Goal: Task Accomplishment & Management: Manage account settings

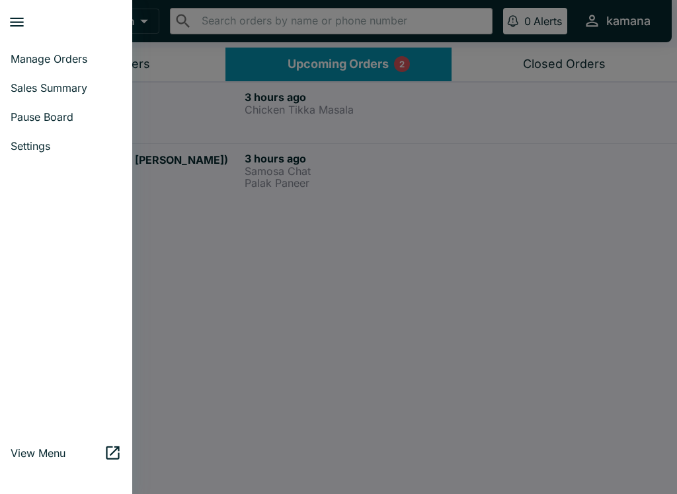
click at [84, 235] on div at bounding box center [66, 300] width 132 height 268
click at [51, 49] on link "Manage Orders" at bounding box center [66, 58] width 132 height 29
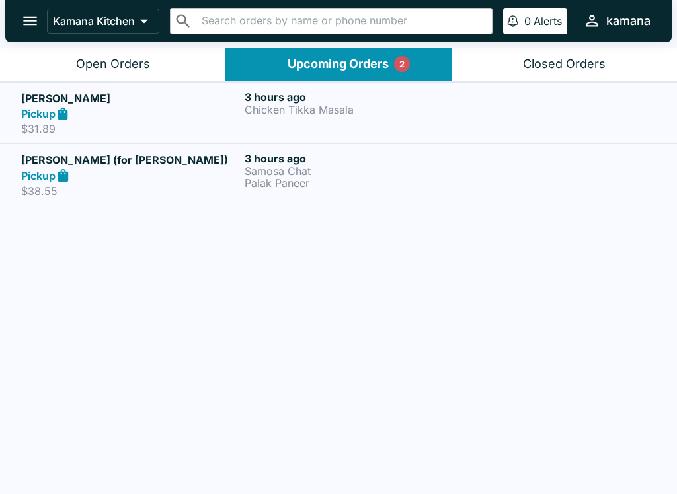
scroll to position [2, 0]
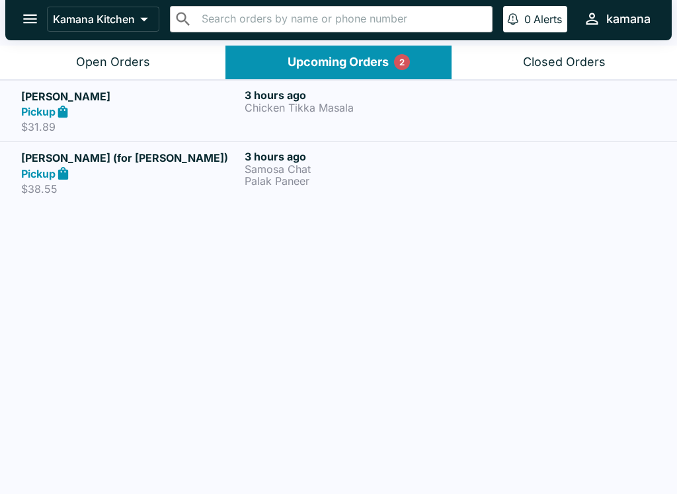
click at [26, 15] on icon "open drawer" at bounding box center [30, 19] width 14 height 9
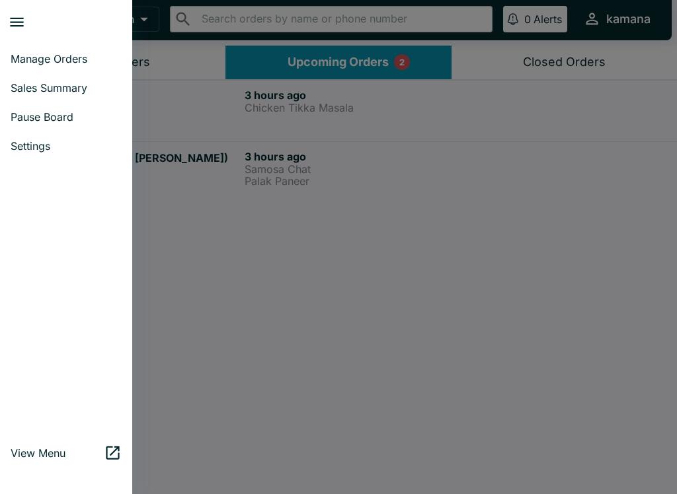
click at [61, 61] on span "Manage Orders" at bounding box center [66, 58] width 111 height 13
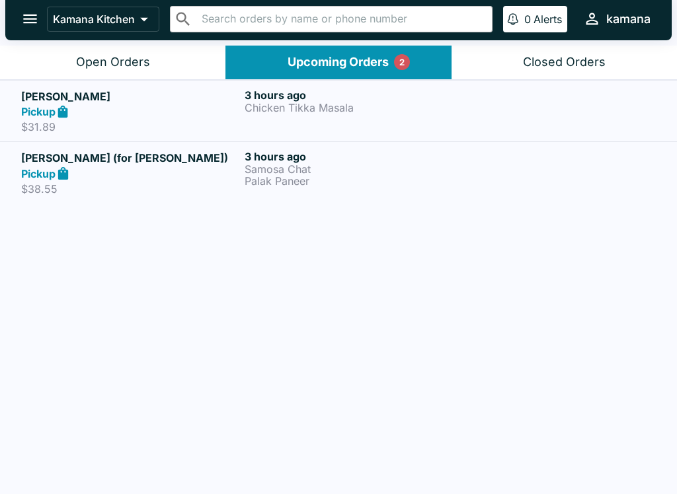
scroll to position [0, 0]
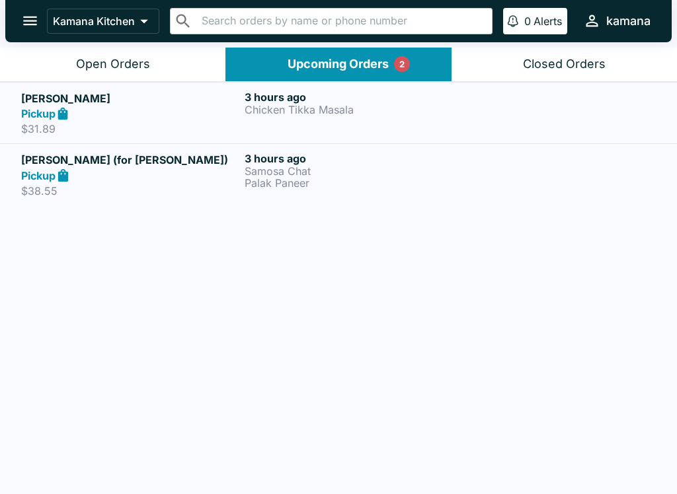
click at [126, 55] on button "Open Orders" at bounding box center [112, 65] width 225 height 34
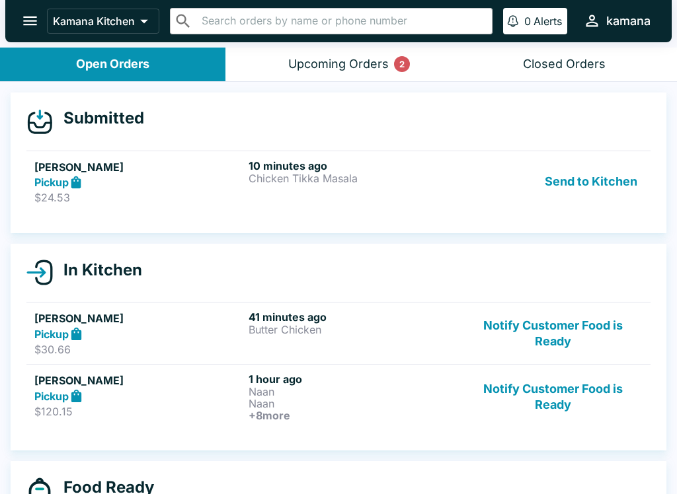
click at [290, 165] on h6 "10 minutes ago" at bounding box center [353, 165] width 209 height 13
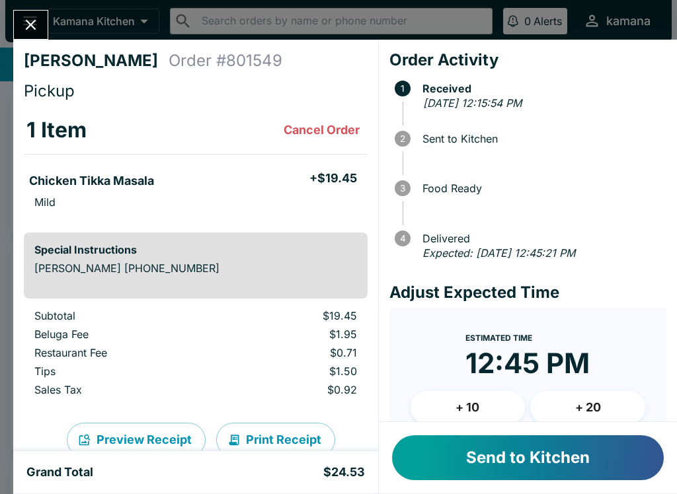
click at [586, 403] on button "+ 20" at bounding box center [587, 407] width 115 height 33
click at [586, 456] on button "Send to Kitchen" at bounding box center [528, 458] width 272 height 45
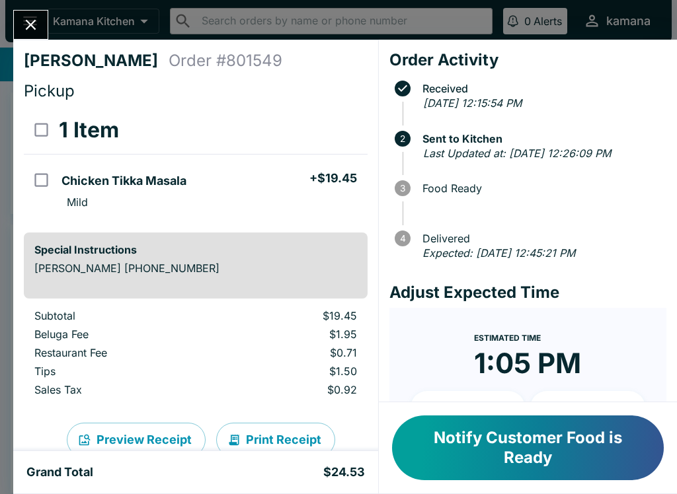
click at [42, 19] on button "Close" at bounding box center [31, 25] width 34 height 28
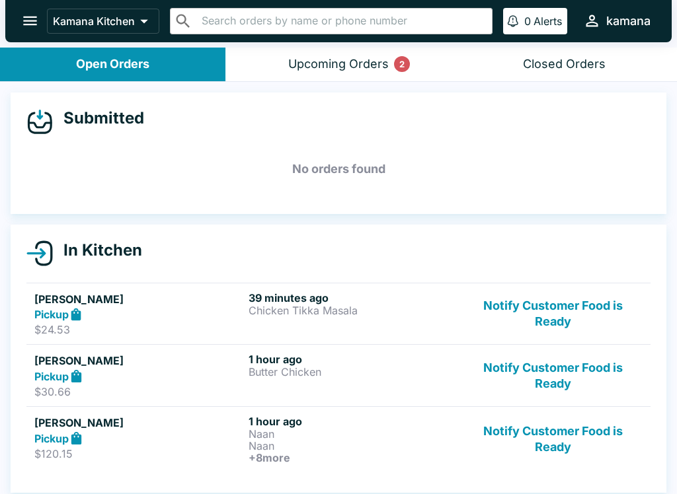
click at [44, 28] on button "open drawer" at bounding box center [30, 21] width 34 height 34
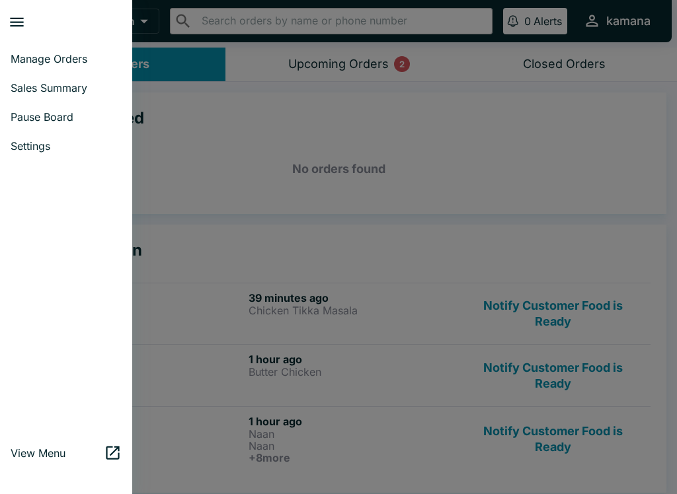
click at [48, 79] on link "Sales Summary" at bounding box center [66, 87] width 132 height 29
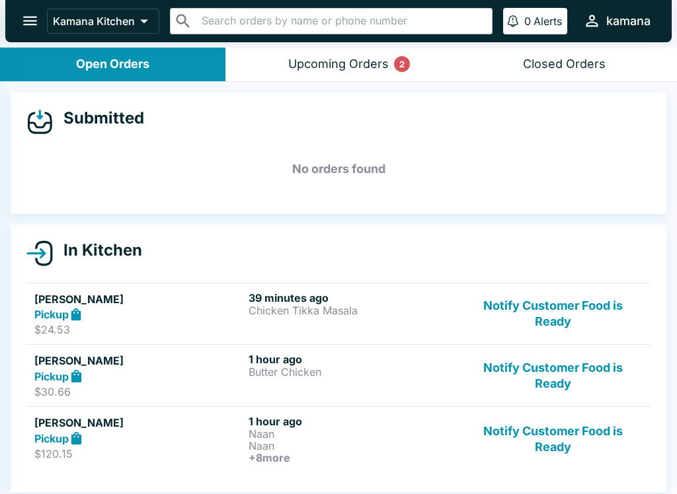
select select "03:00"
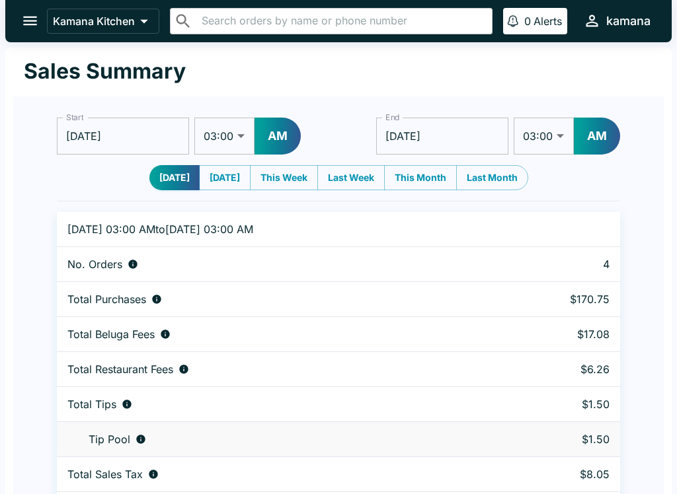
click at [28, 7] on button "open drawer" at bounding box center [30, 21] width 34 height 34
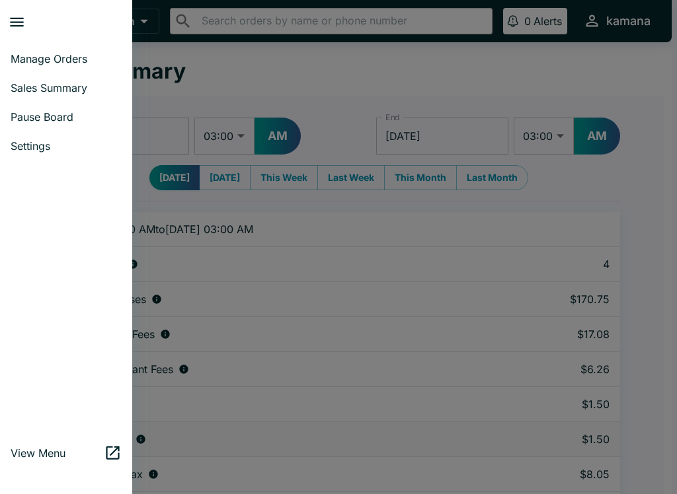
click at [36, 50] on link "Manage Orders" at bounding box center [66, 58] width 132 height 29
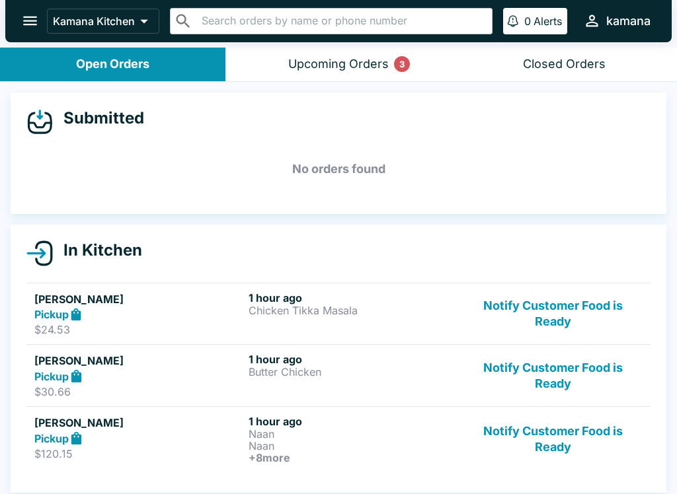
click at [535, 295] on button "Notify Customer Food is Ready" at bounding box center [552, 315] width 179 height 46
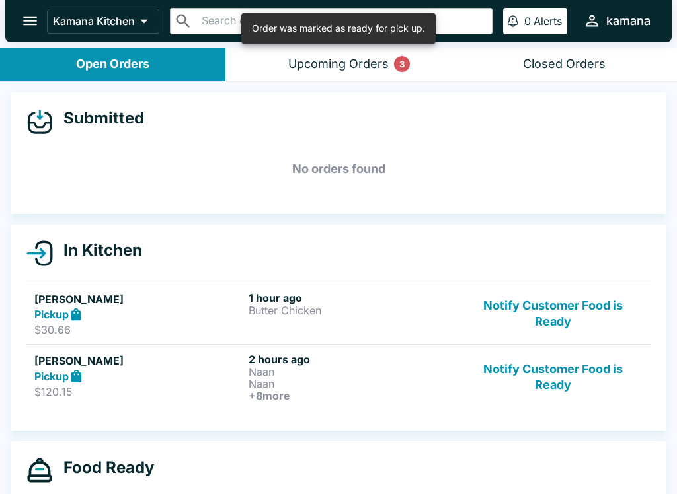
click at [555, 301] on button "Notify Customer Food is Ready" at bounding box center [552, 315] width 179 height 46
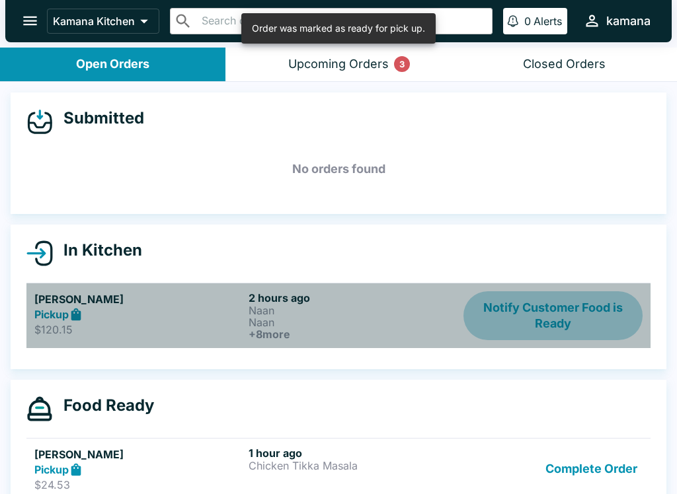
click at [562, 318] on button "Notify Customer Food is Ready" at bounding box center [552, 316] width 179 height 49
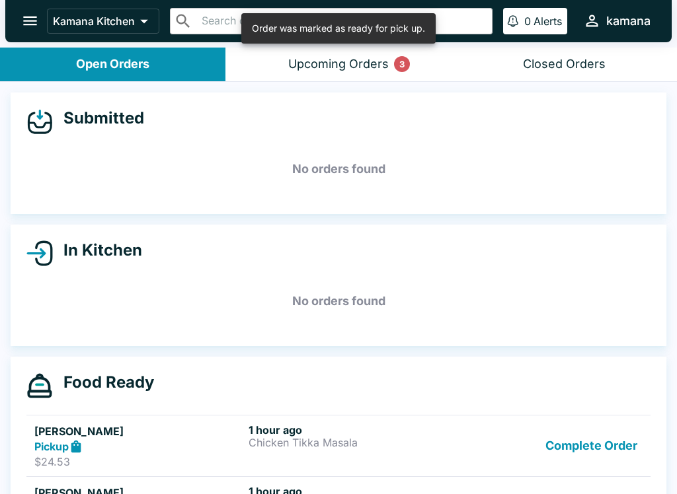
click at [582, 443] on button "Complete Order" at bounding box center [591, 447] width 102 height 46
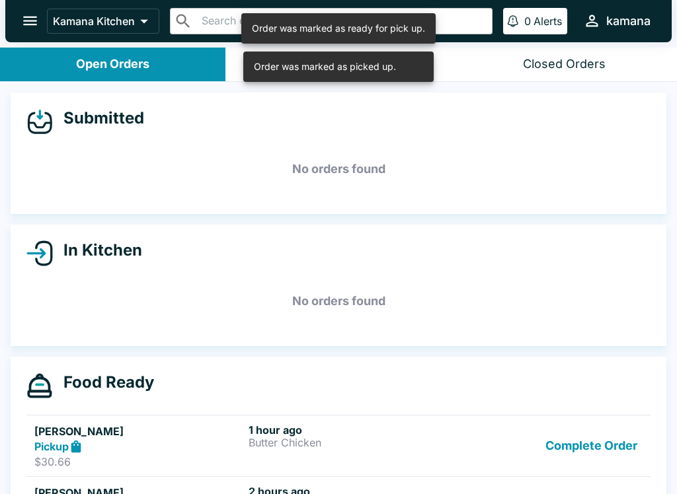
click at [584, 438] on button "Complete Order" at bounding box center [591, 447] width 102 height 46
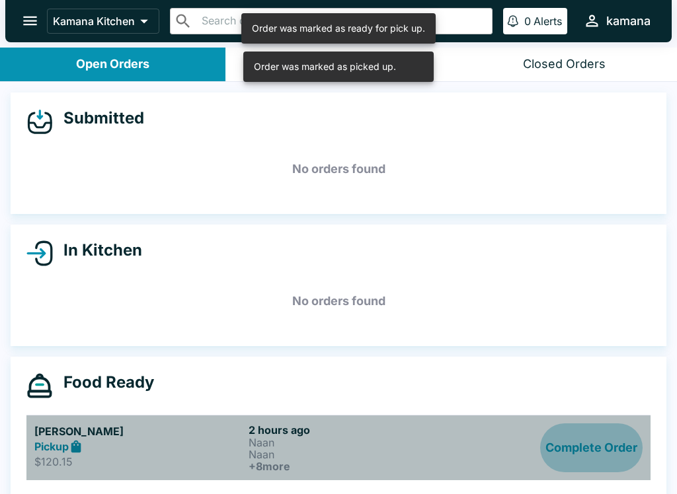
click at [584, 438] on button "Complete Order" at bounding box center [591, 448] width 102 height 49
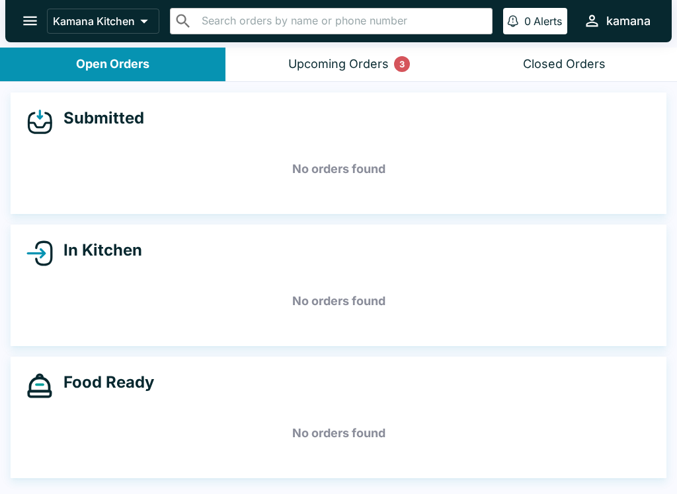
click at [379, 60] on div "Upcoming Orders 3" at bounding box center [338, 64] width 100 height 15
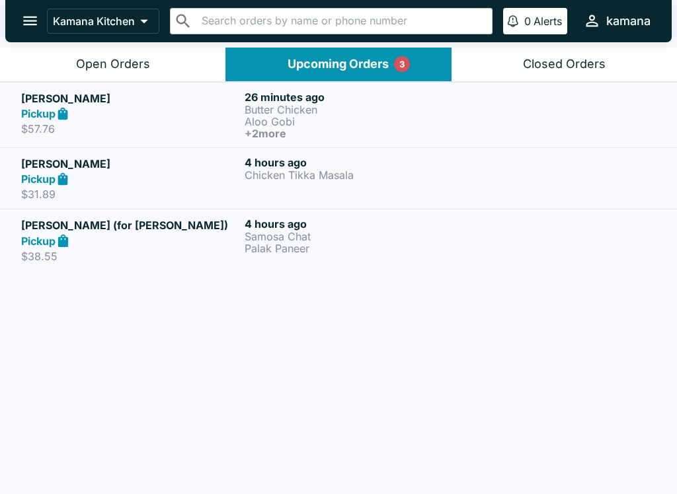
click at [389, 108] on p "Butter Chicken" at bounding box center [354, 110] width 218 height 12
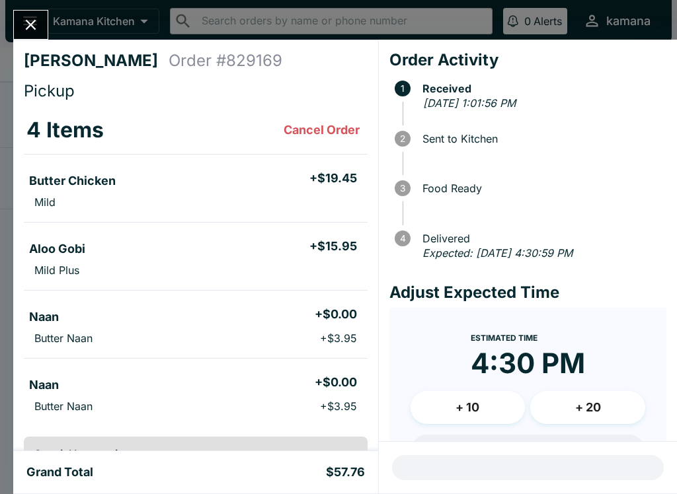
click at [26, 18] on icon "Close" at bounding box center [31, 25] width 18 height 18
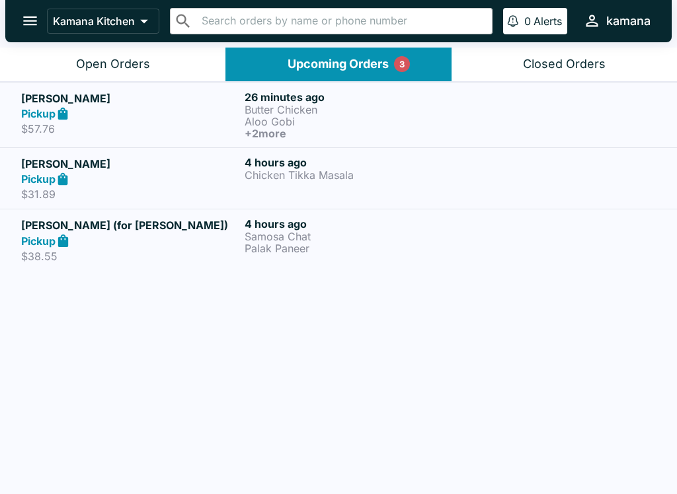
click at [146, 145] on link "[PERSON_NAME] Pickup $57.76 26 minutes ago Butter Chicken Aloo Gobi + 2 more" at bounding box center [338, 114] width 677 height 65
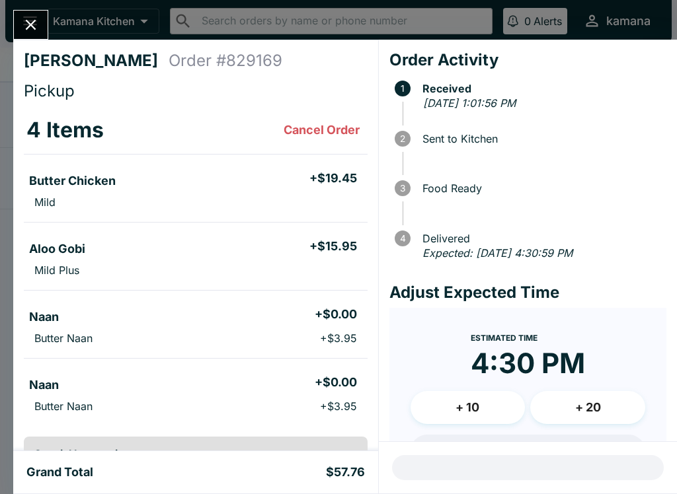
click at [94, 137] on h3 "4 Items" at bounding box center [64, 130] width 77 height 26
click at [21, 15] on button "Close" at bounding box center [31, 25] width 34 height 28
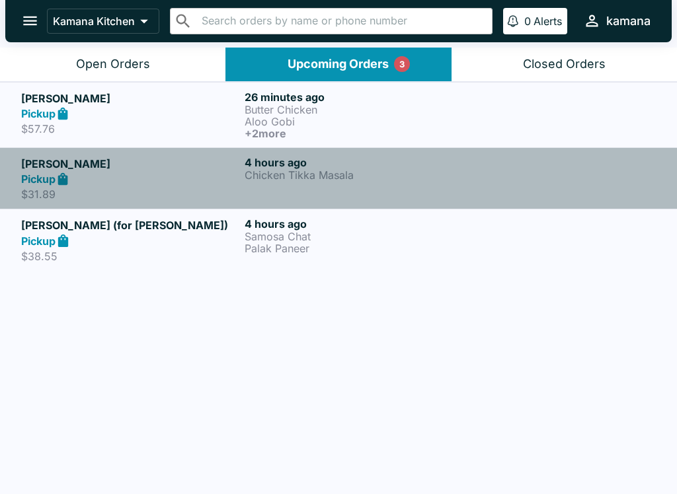
click at [163, 163] on h5 "[PERSON_NAME]" at bounding box center [130, 164] width 218 height 16
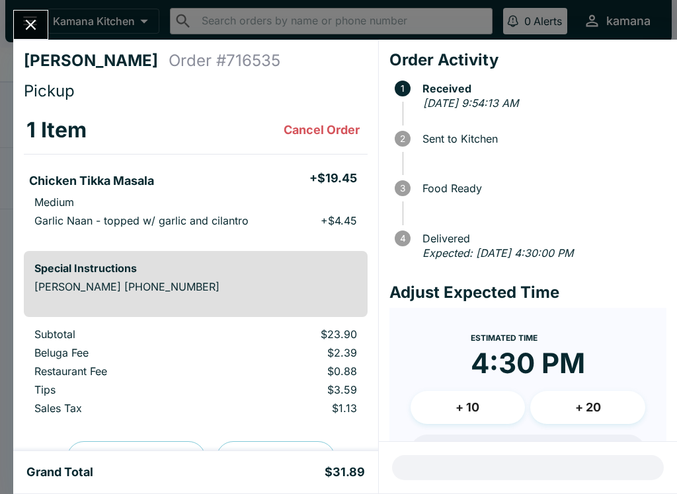
click at [32, 22] on icon "Close" at bounding box center [31, 25] width 18 height 18
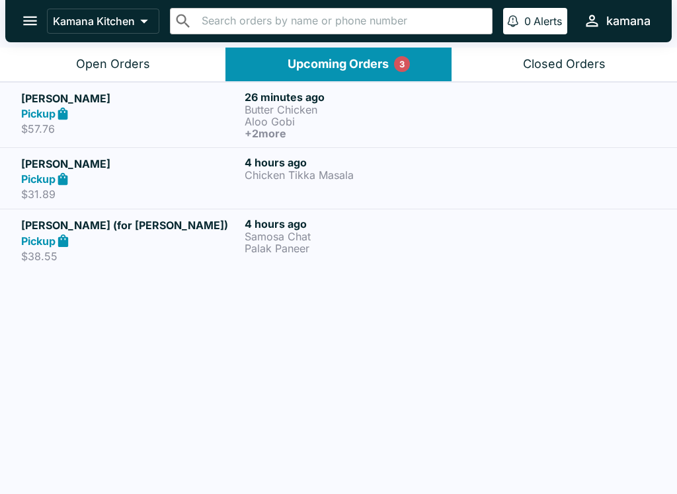
click at [171, 165] on h5 "[PERSON_NAME]" at bounding box center [130, 164] width 218 height 16
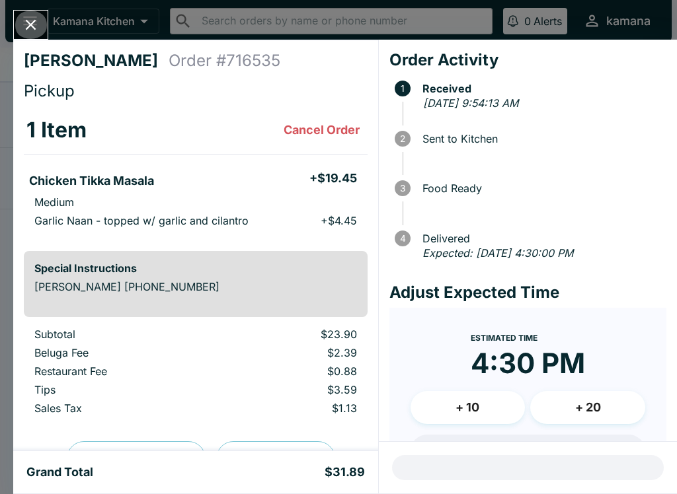
click at [30, 15] on button "Close" at bounding box center [31, 25] width 34 height 28
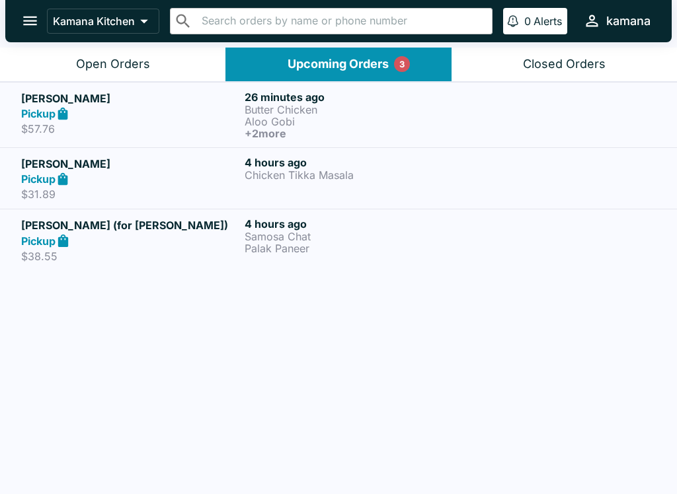
click at [194, 234] on div "Pickup" at bounding box center [130, 240] width 218 height 15
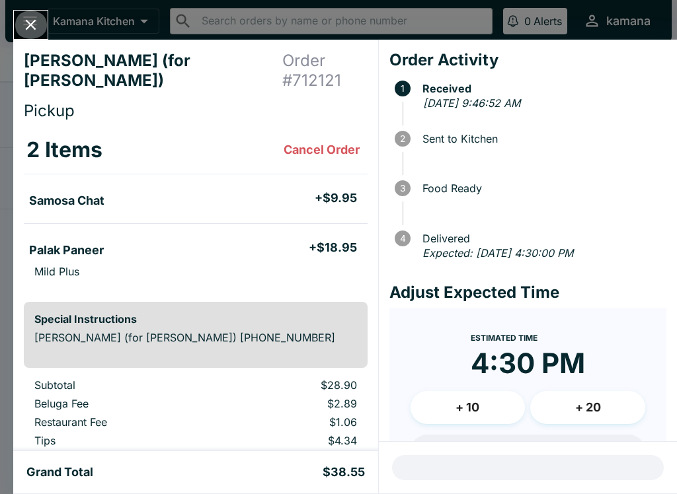
click at [34, 26] on icon "Close" at bounding box center [31, 25] width 18 height 18
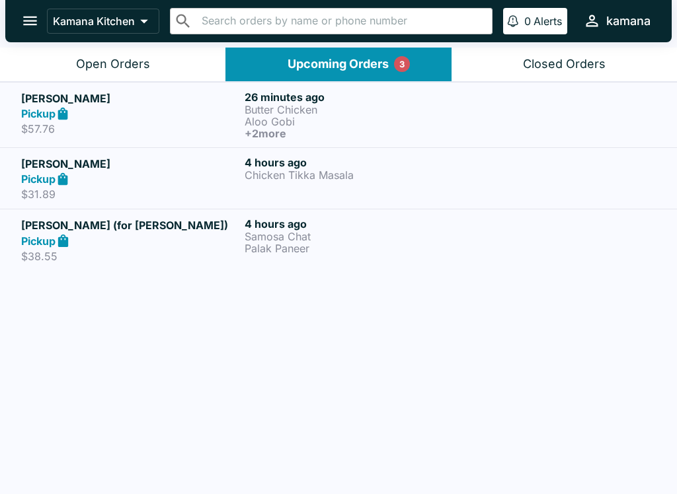
click at [254, 101] on h6 "26 minutes ago" at bounding box center [354, 97] width 218 height 13
